Goal: Find contact information: Find contact information

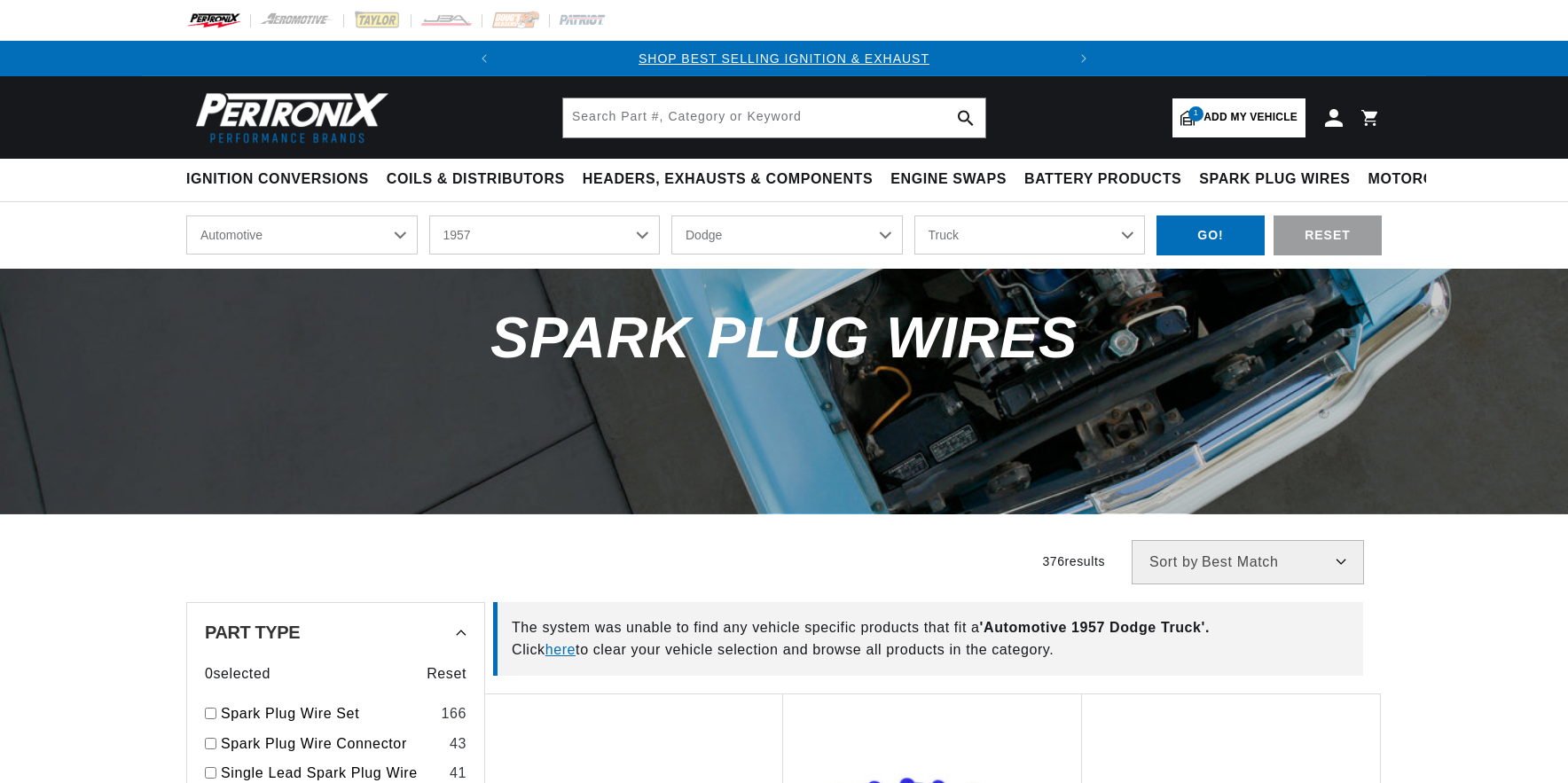
select select "1957"
select select "Dodge"
select select "Truck"
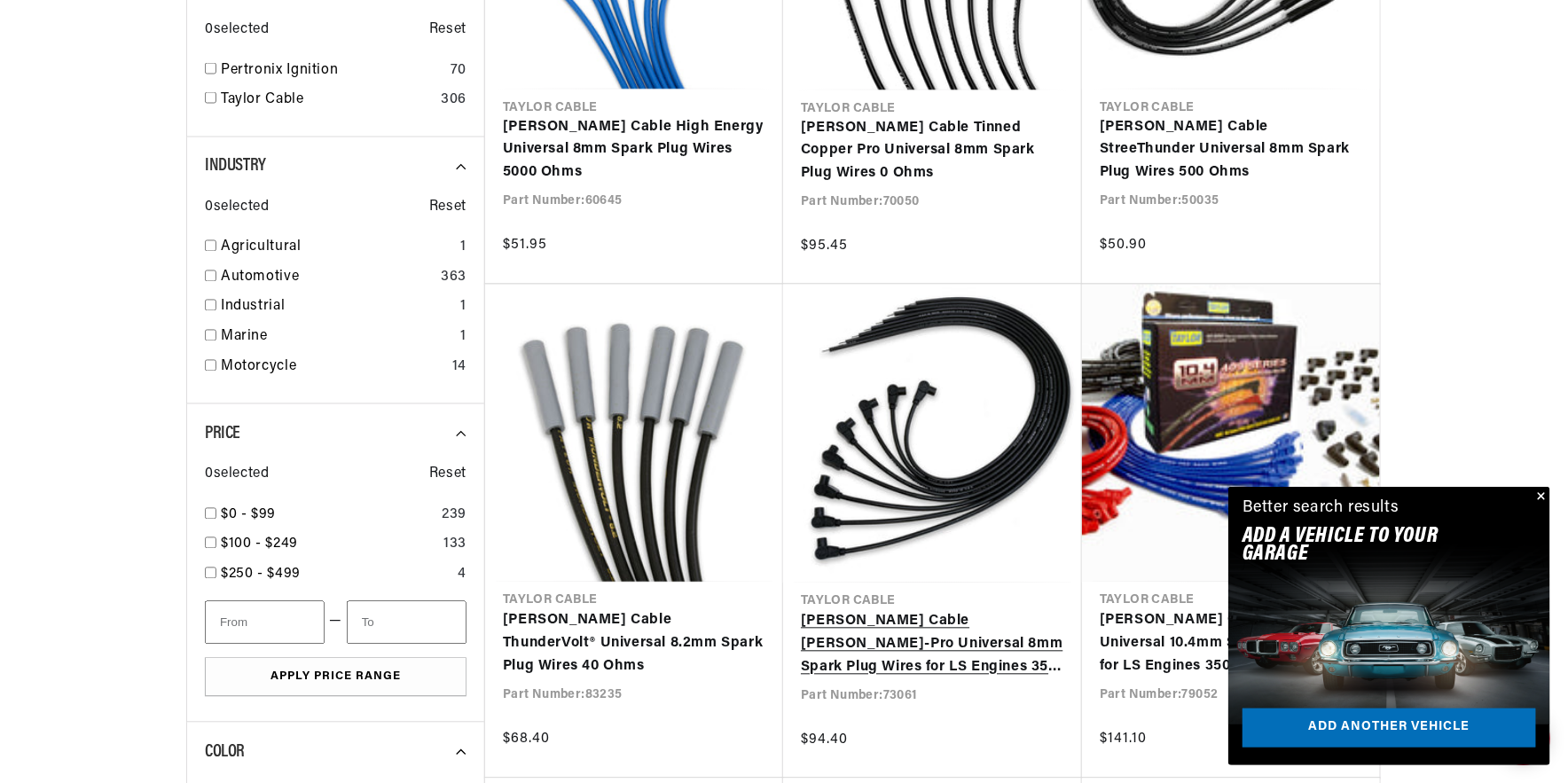
scroll to position [0, 538]
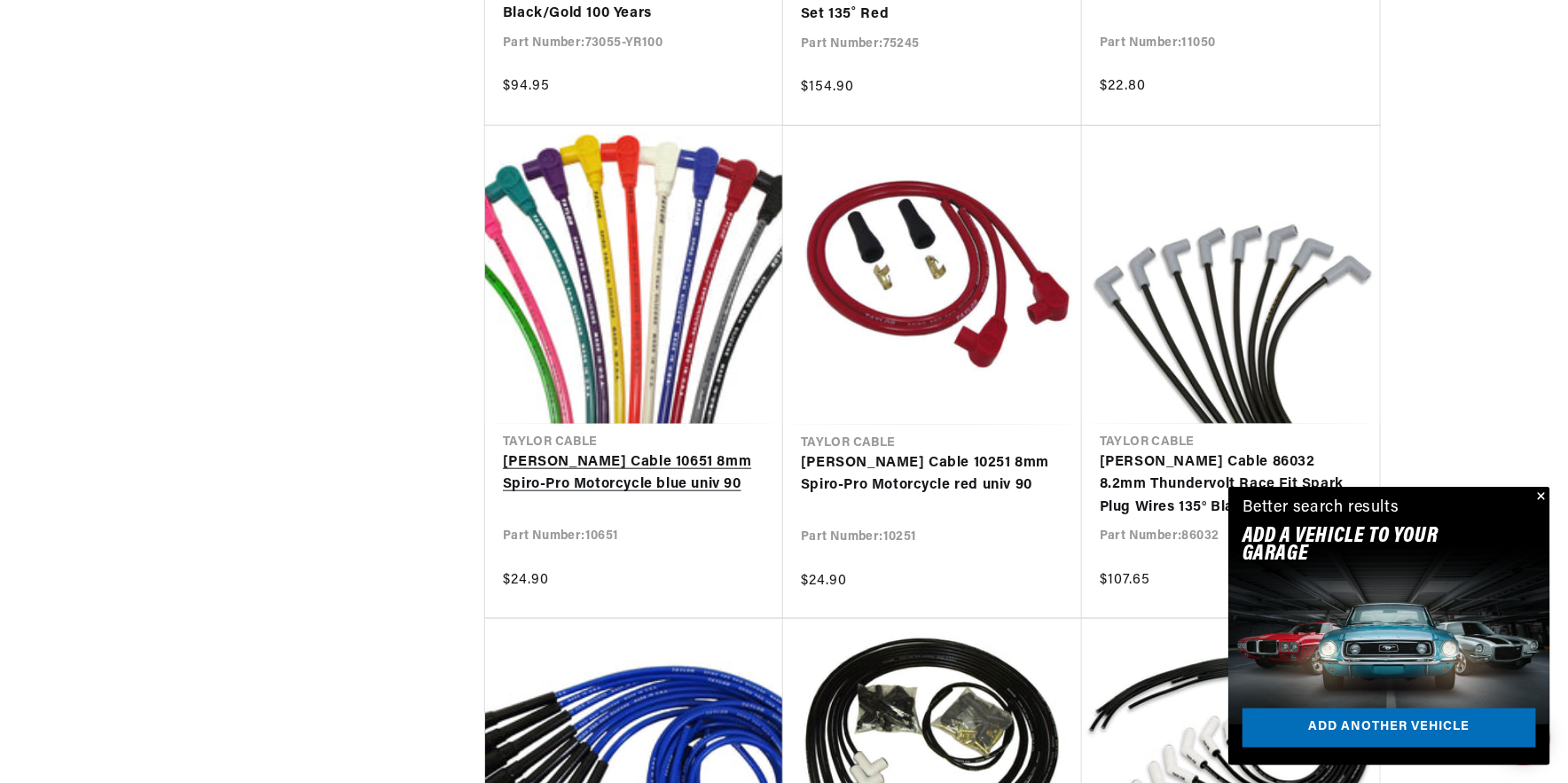
scroll to position [0, 538]
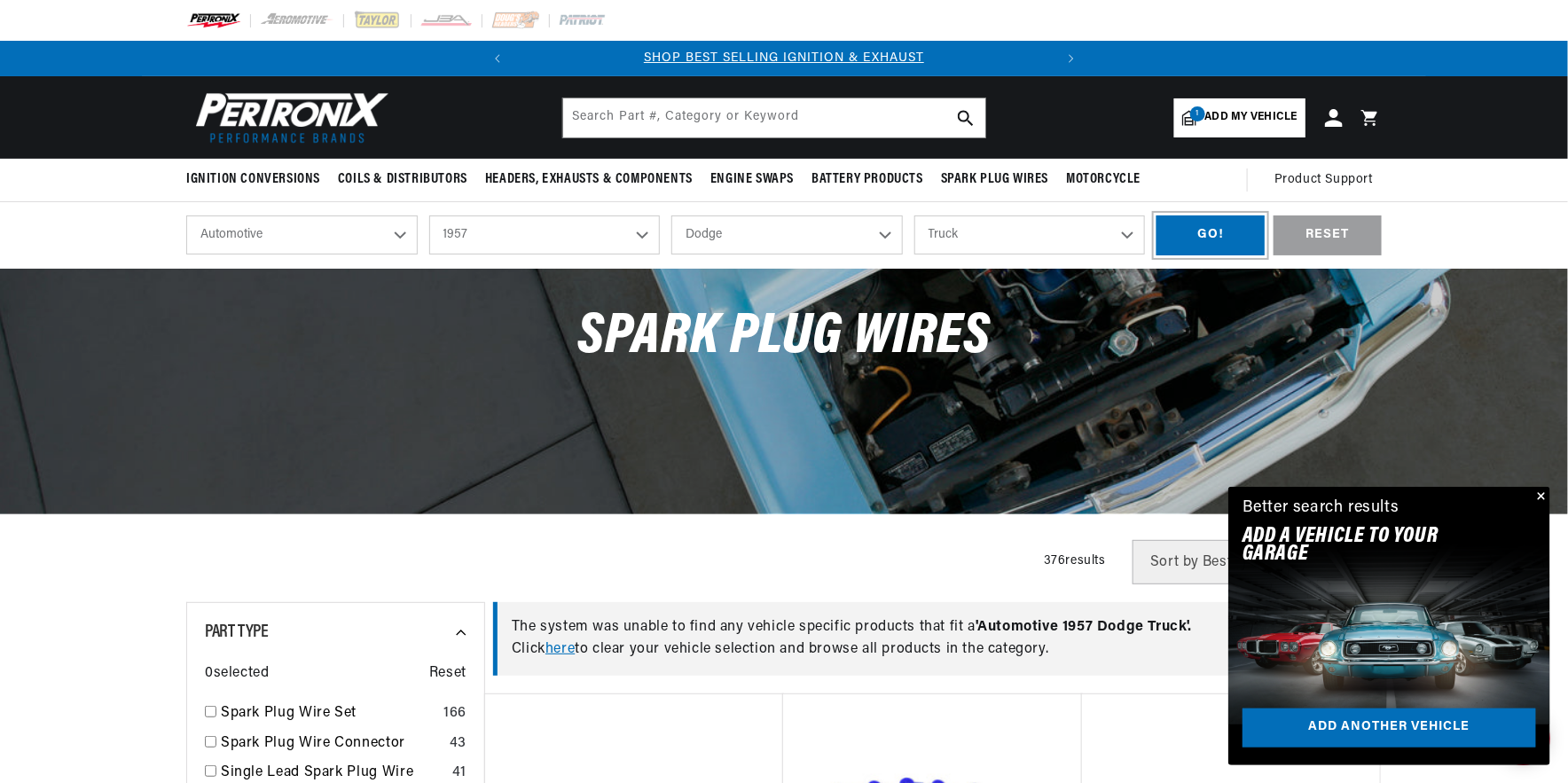
click at [1207, 231] on div "GO!" at bounding box center [1211, 235] width 108 height 40
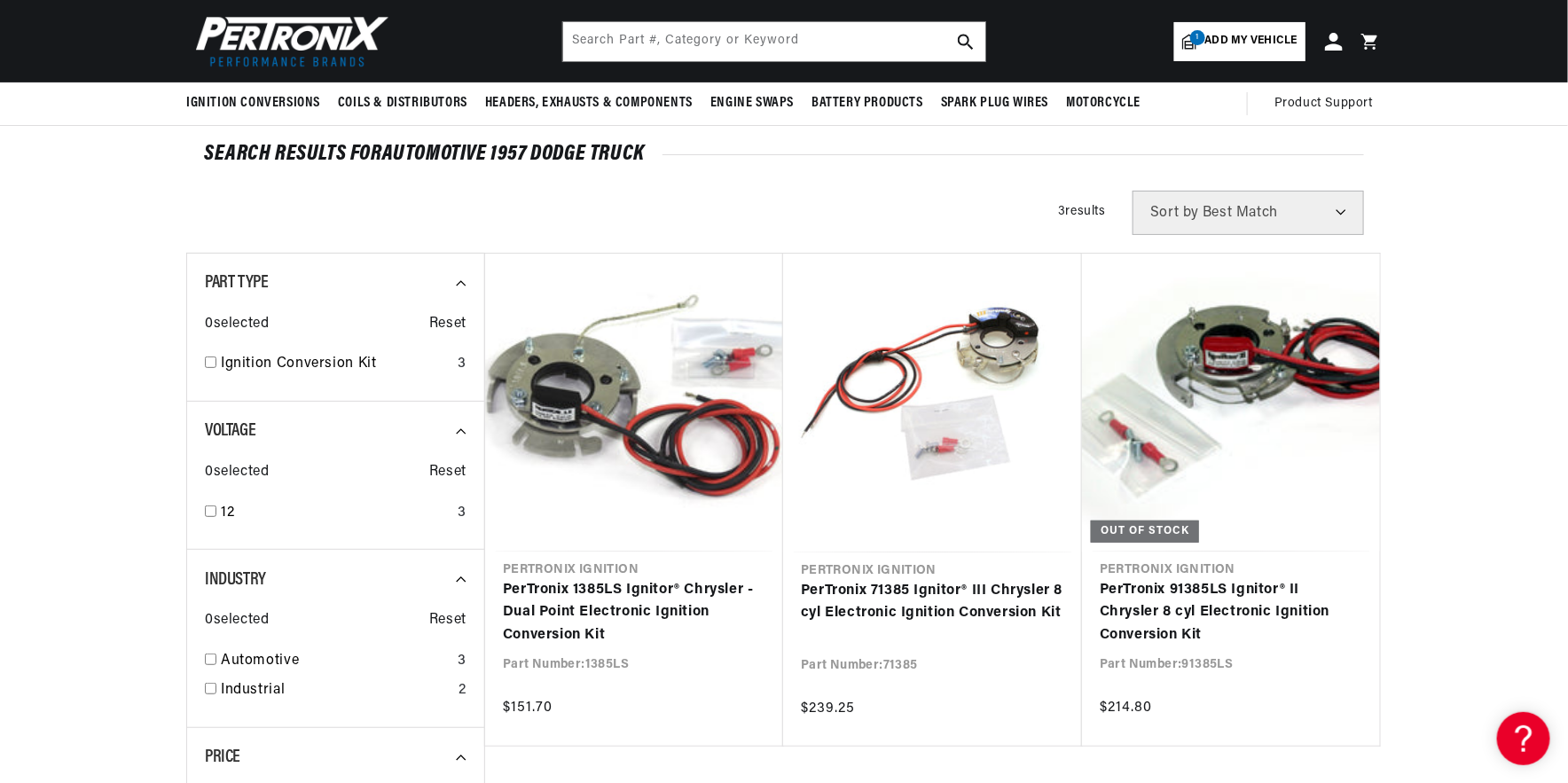
scroll to position [0, 538]
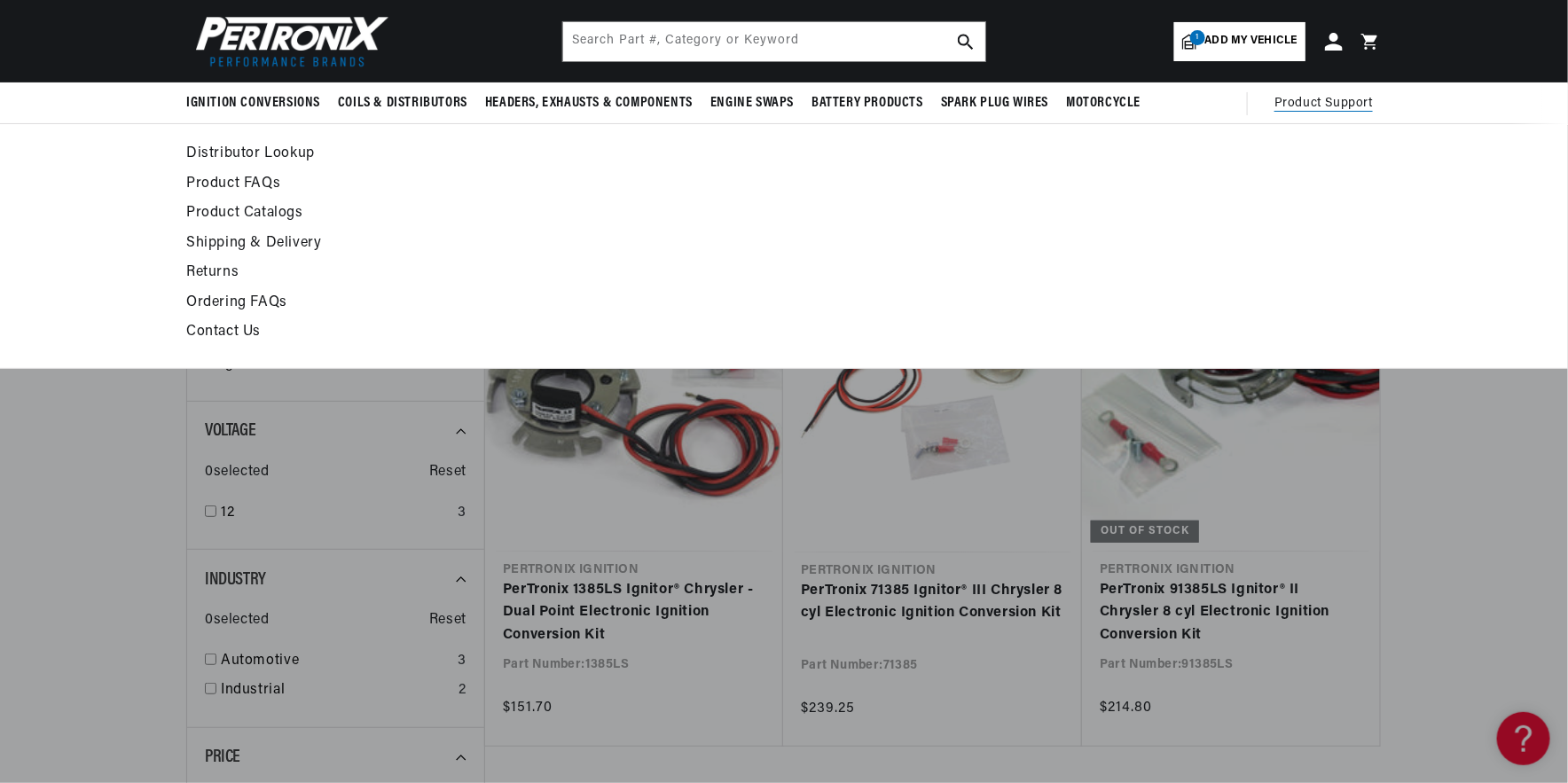
click at [224, 329] on link "Contact Us" at bounding box center [623, 332] width 872 height 25
